Goal: Task Accomplishment & Management: Use online tool/utility

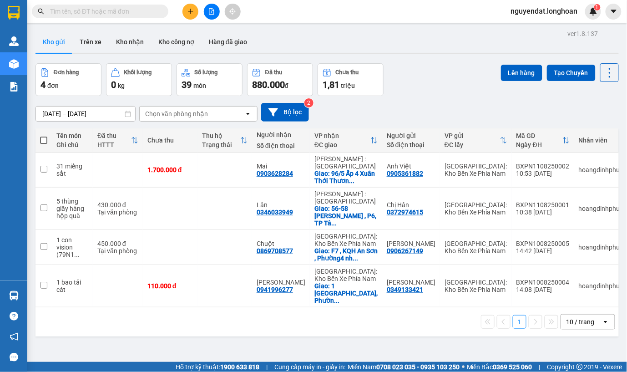
click at [121, 14] on input "text" at bounding box center [103, 11] width 107 height 10
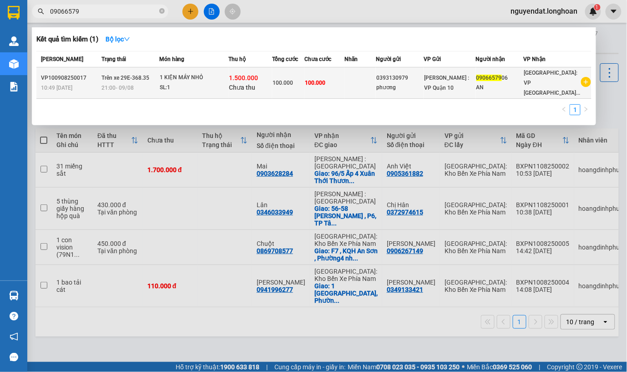
type input "09066579"
click at [195, 88] on div "SL: 1" at bounding box center [194, 88] width 68 height 10
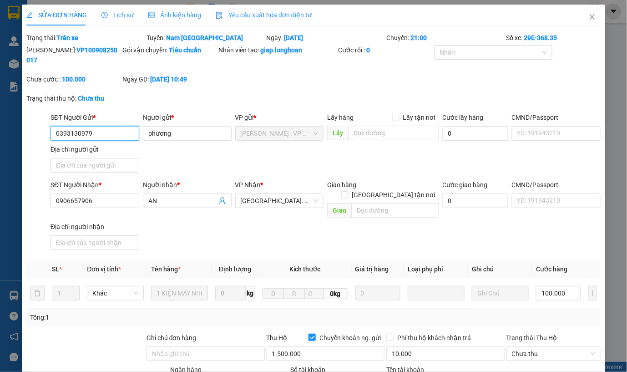
type input "0393130979"
type input "phương"
type input "0906657906"
type input "AN"
type input "100.000"
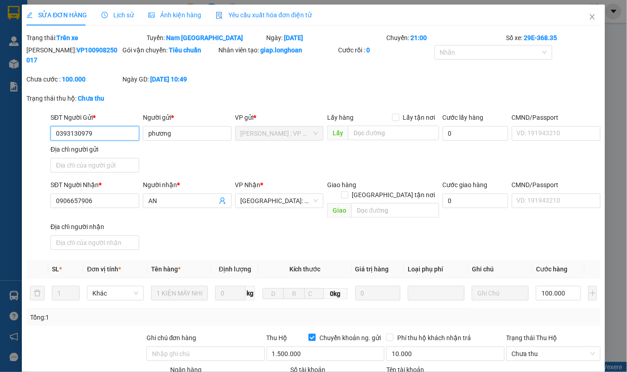
type input "100.000"
click at [124, 18] on span "Lịch sử" at bounding box center [118, 14] width 32 height 7
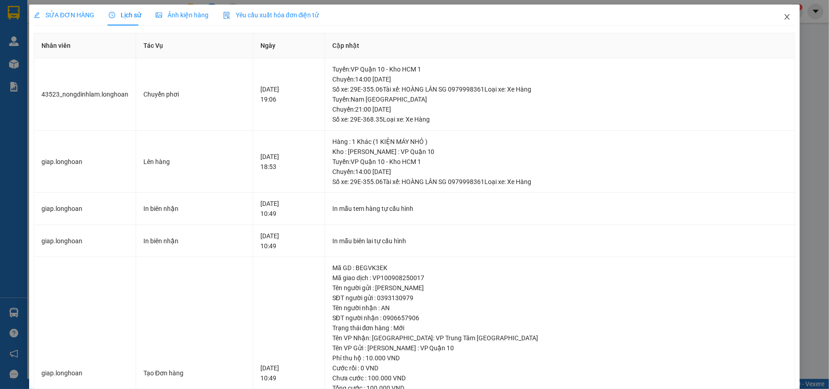
click at [627, 17] on icon "close" at bounding box center [787, 16] width 7 height 7
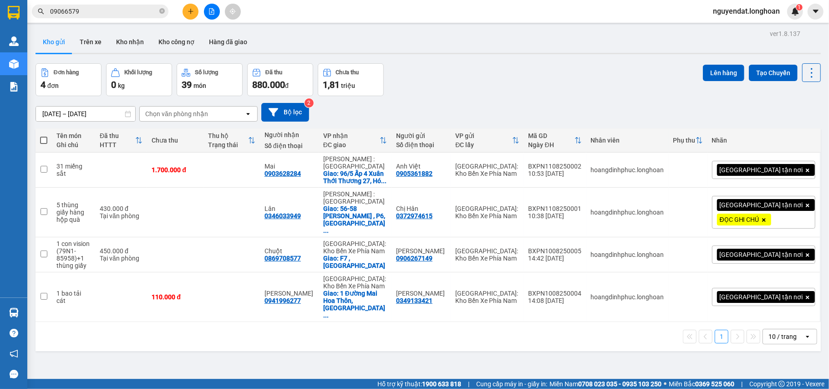
click at [117, 15] on input "09066579" at bounding box center [103, 11] width 107 height 10
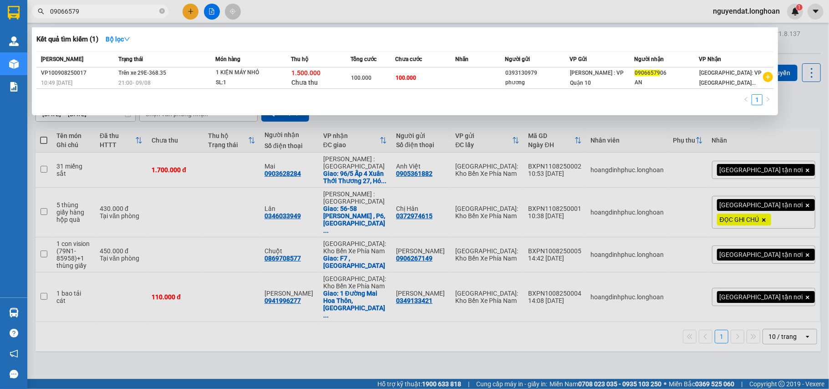
click at [175, 151] on div at bounding box center [414, 194] width 829 height 389
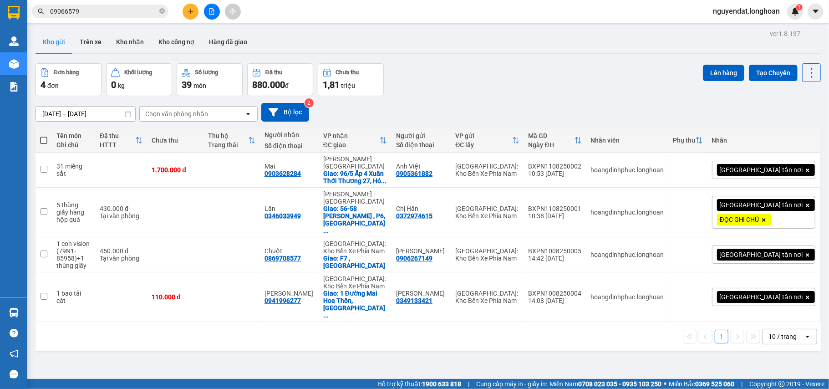
drag, startPoint x: 221, startPoint y: 8, endPoint x: 209, endPoint y: 10, distance: 11.9
click at [217, 8] on div at bounding box center [212, 12] width 68 height 16
click at [206, 11] on button at bounding box center [212, 12] width 16 height 16
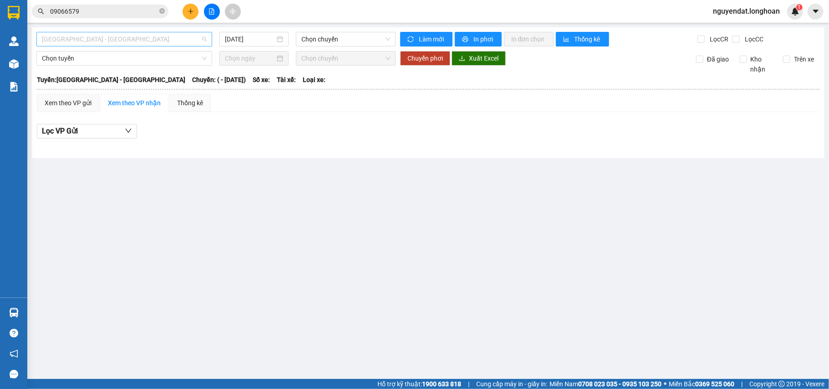
click at [122, 42] on span "[GEOGRAPHIC_DATA] - [GEOGRAPHIC_DATA]" at bounding box center [124, 39] width 165 height 14
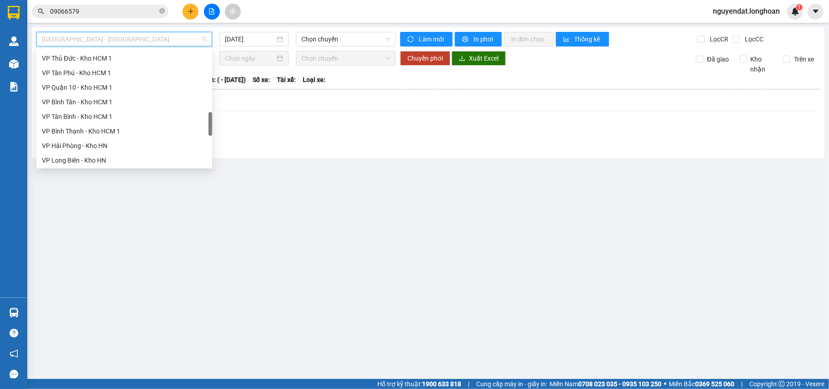
scroll to position [597, 0]
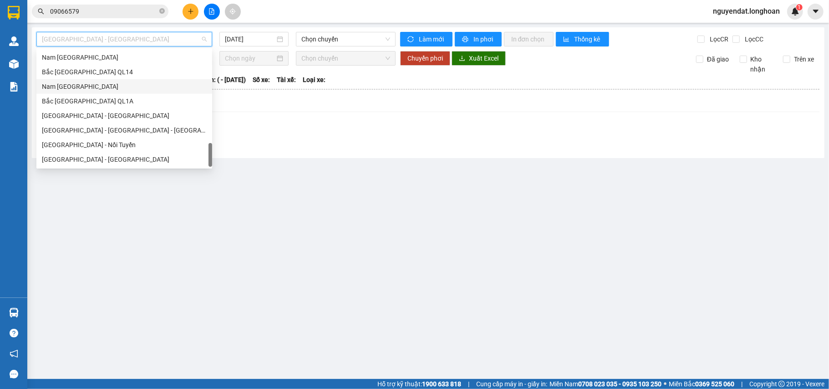
drag, startPoint x: 84, startPoint y: 88, endPoint x: 229, endPoint y: 62, distance: 147.0
click at [84, 87] on div "Nam [GEOGRAPHIC_DATA]" at bounding box center [124, 87] width 165 height 10
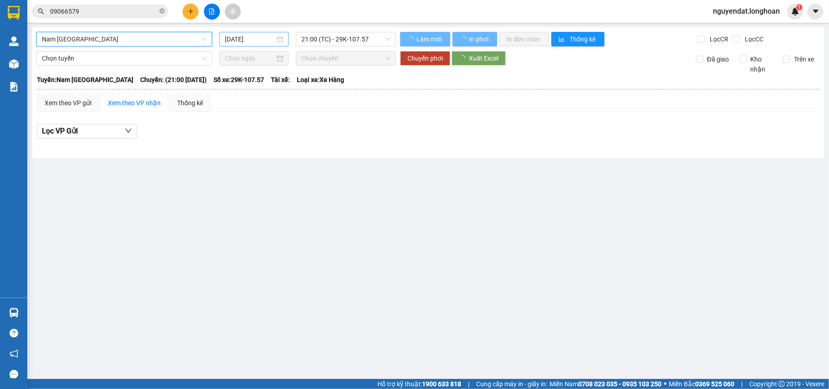
click at [254, 39] on input "[DATE]" at bounding box center [250, 39] width 50 height 10
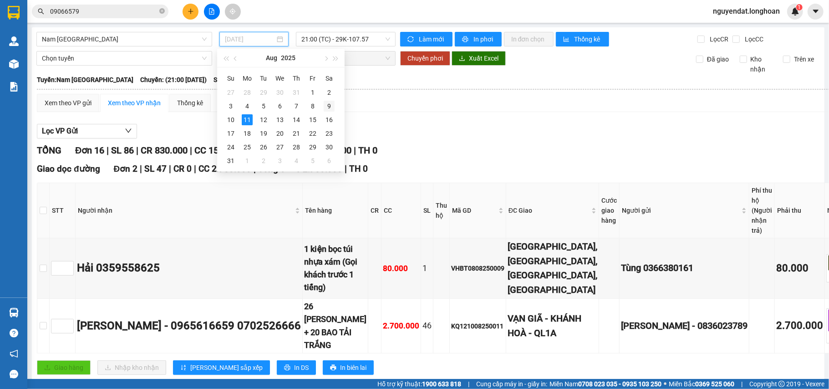
click at [328, 107] on div "9" at bounding box center [329, 106] width 11 height 11
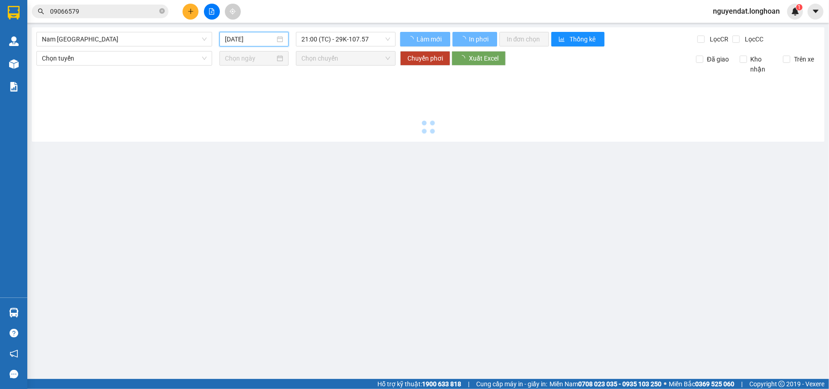
type input "[DATE]"
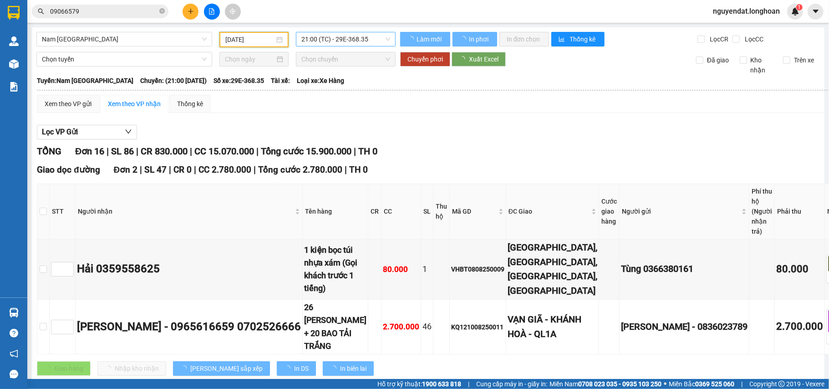
click at [336, 39] on span "21:00 (TC) - 29E-368.35" at bounding box center [345, 39] width 89 height 14
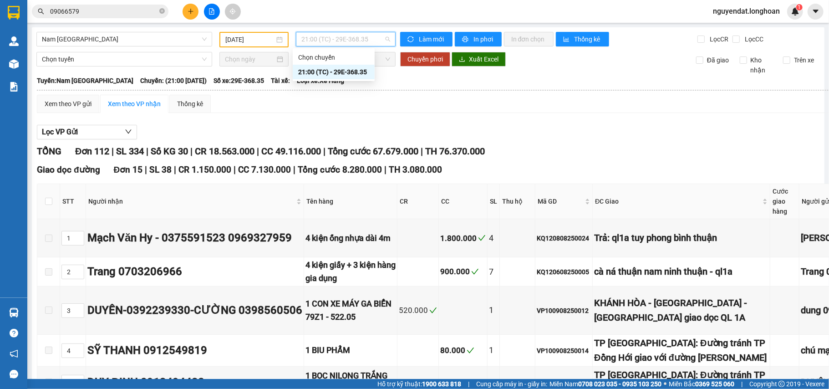
drag, startPoint x: 583, startPoint y: 91, endPoint x: 616, endPoint y: 97, distance: 33.7
click at [587, 93] on th at bounding box center [577, 90] width 1082 height 8
drag, startPoint x: 292, startPoint y: 38, endPoint x: 319, endPoint y: 39, distance: 26.9
click at [297, 39] on div "21:00 (TC) - 29E-368.35" at bounding box center [346, 39] width 100 height 15
click at [548, 99] on div "Xem theo VP gửi Xem theo VP nhận Thống kê" at bounding box center [577, 104] width 1081 height 18
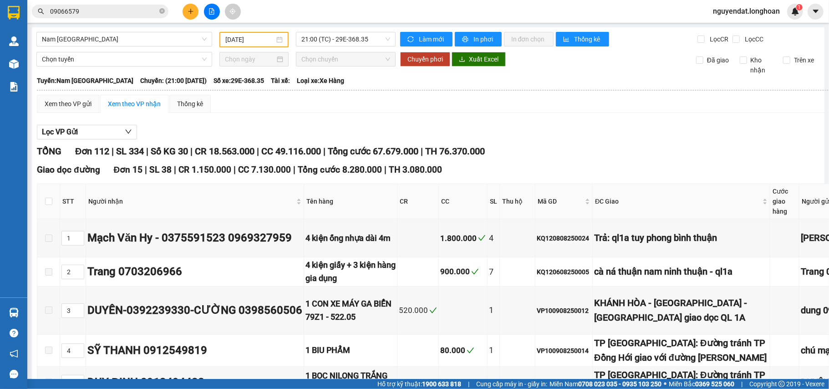
drag, startPoint x: 108, startPoint y: 4, endPoint x: 114, endPoint y: 6, distance: 5.9
click at [108, 5] on span "09066579" at bounding box center [100, 12] width 137 height 14
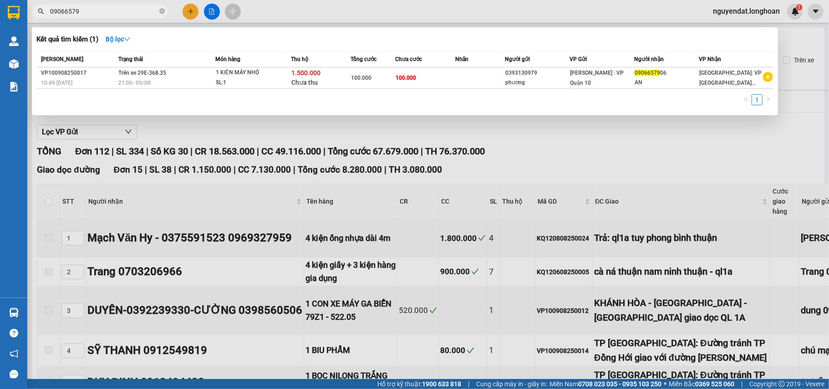
drag, startPoint x: 115, startPoint y: 8, endPoint x: 121, endPoint y: 8, distance: 5.9
click at [115, 8] on input "09066579" at bounding box center [103, 11] width 107 height 10
click at [95, 15] on input "09066579" at bounding box center [103, 11] width 107 height 10
click at [97, 11] on input "09066579" at bounding box center [103, 11] width 107 height 10
click at [168, 135] on div at bounding box center [414, 194] width 829 height 389
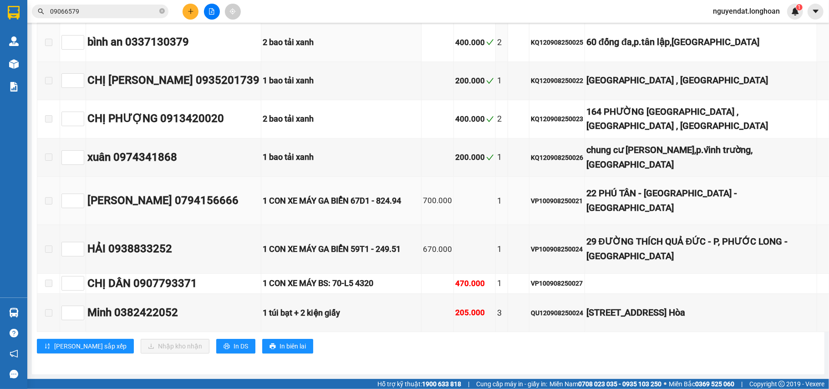
scroll to position [8102, 0]
checkbox input "true"
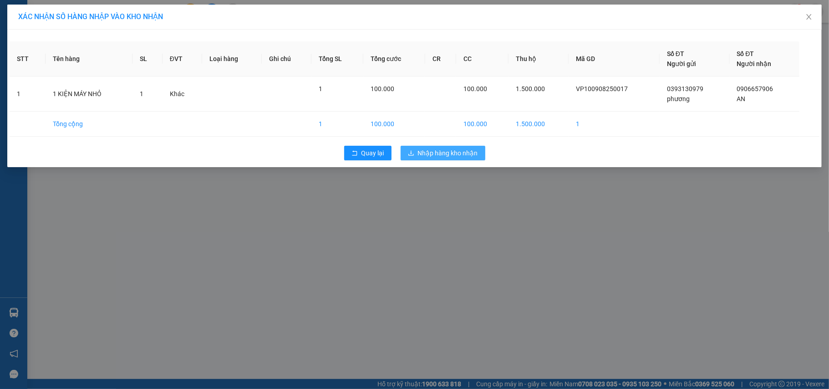
click at [430, 152] on span "Nhập hàng kho nhận" at bounding box center [448, 153] width 60 height 10
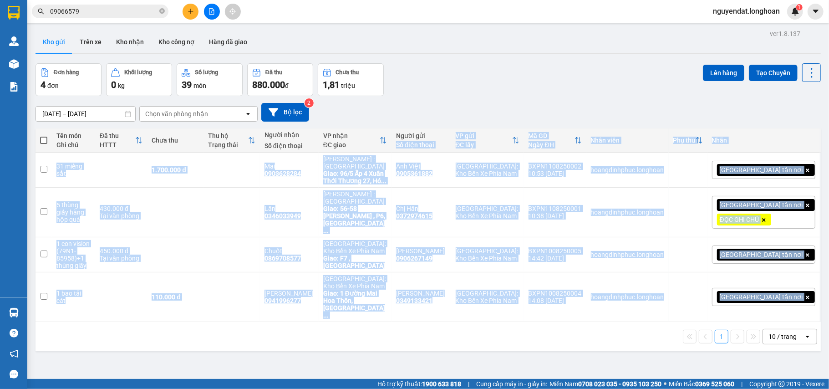
scroll to position [42, 0]
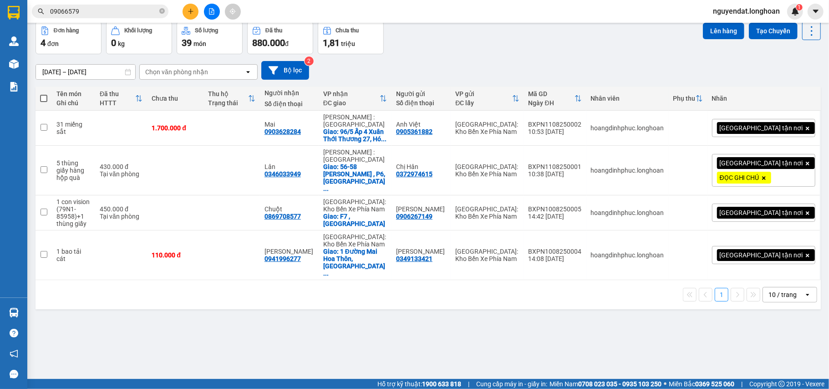
click at [199, 372] on html "Kết quả tìm kiếm ( 1 ) Bộ lọc Mã ĐH Trạng thái Món hàng Thu hộ Tổng cước Chưa c…" at bounding box center [414, 194] width 829 height 389
